Goal: Task Accomplishment & Management: Complete application form

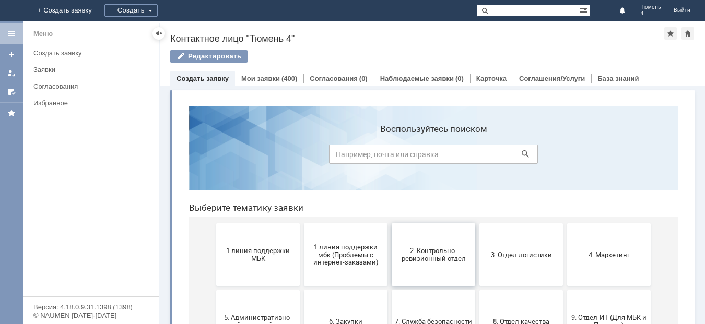
click at [422, 260] on span "2. Контрольно-ревизионный отдел" at bounding box center [433, 255] width 77 height 16
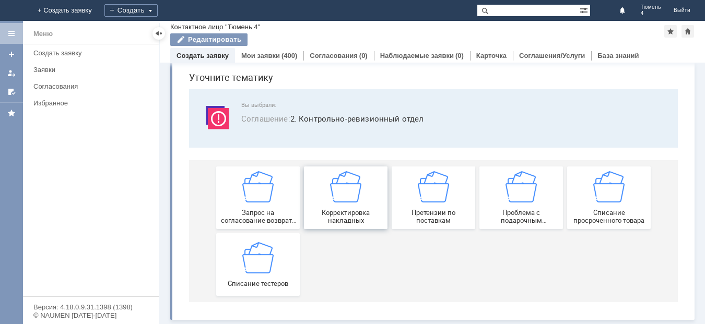
scroll to position [36, 0]
click at [270, 198] on img at bounding box center [257, 186] width 31 height 31
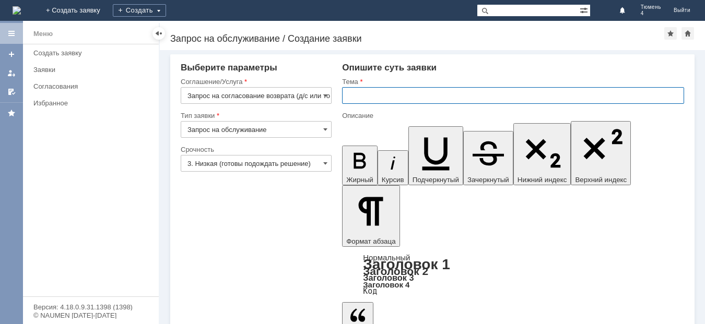
click at [361, 95] on input "text" at bounding box center [513, 95] width 342 height 17
type input "МБК Тюмень 4 кража"
